Goal: Transaction & Acquisition: Purchase product/service

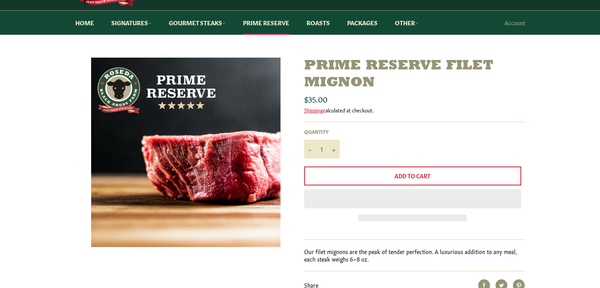
scroll to position [118, 0]
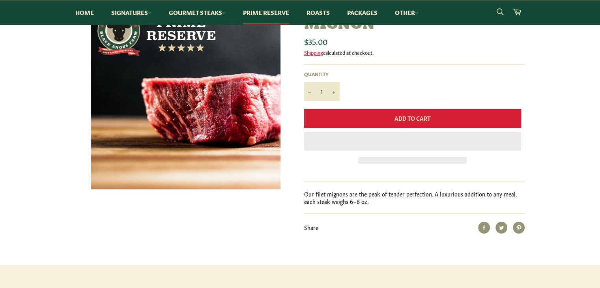
click at [420, 122] on button "Add to Cart" at bounding box center [412, 118] width 217 height 19
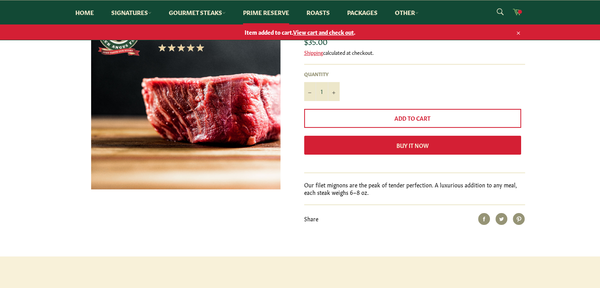
click at [515, 12] on icon at bounding box center [516, 11] width 9 height 9
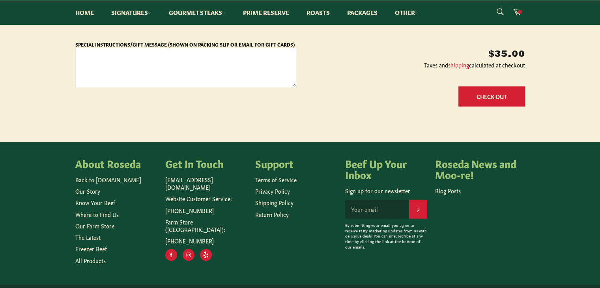
scroll to position [197, 0]
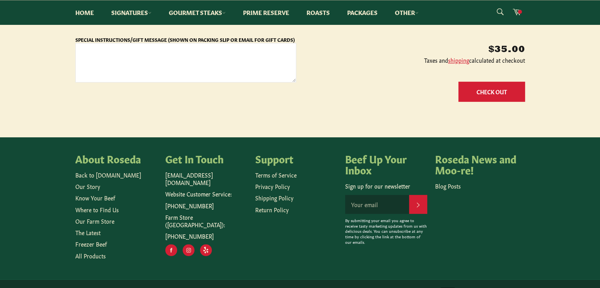
click at [484, 90] on button "Check Out" at bounding box center [491, 92] width 67 height 20
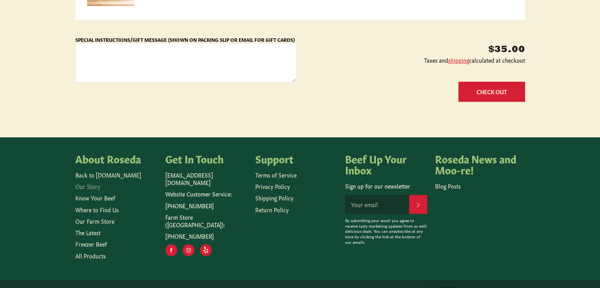
click at [87, 188] on link "Our Story" at bounding box center [87, 186] width 25 height 8
